Goal: Task Accomplishment & Management: Use online tool/utility

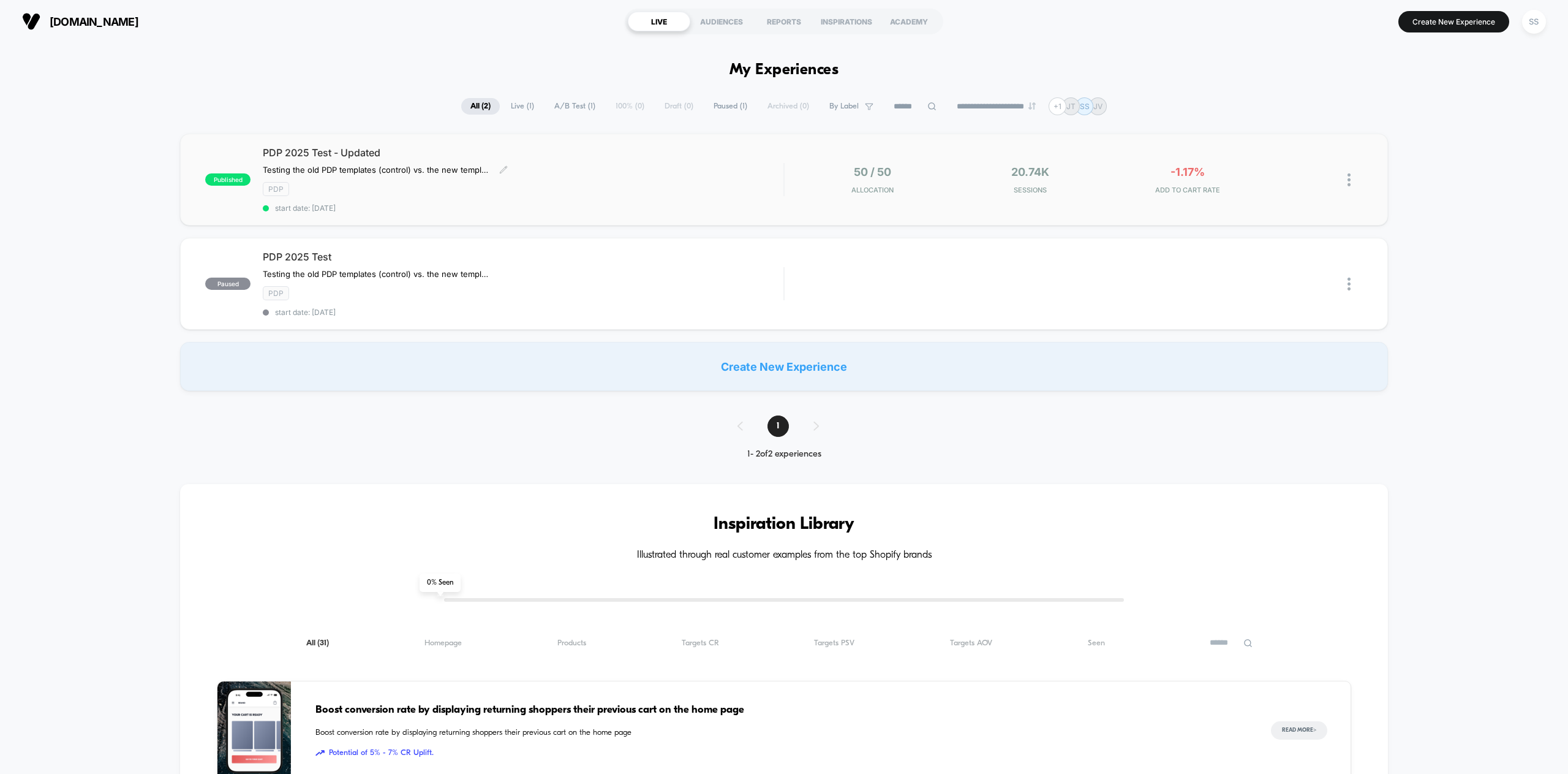
click at [627, 160] on div "PDP 2025 Test - Updated Testing the old PDP templates (control) vs. the new tem…" at bounding box center [523, 179] width 521 height 66
